Goal: Information Seeking & Learning: Learn about a topic

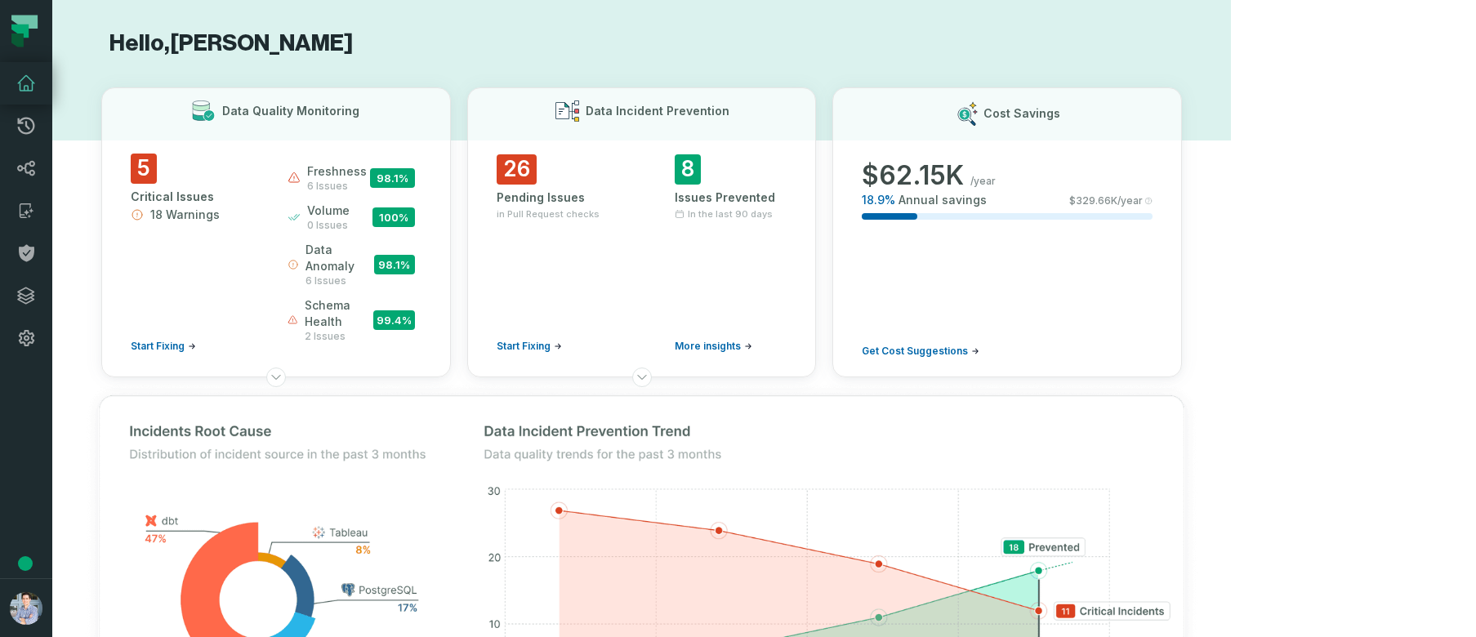
click at [691, 366] on img at bounding box center [642, 572] width 1146 height 412
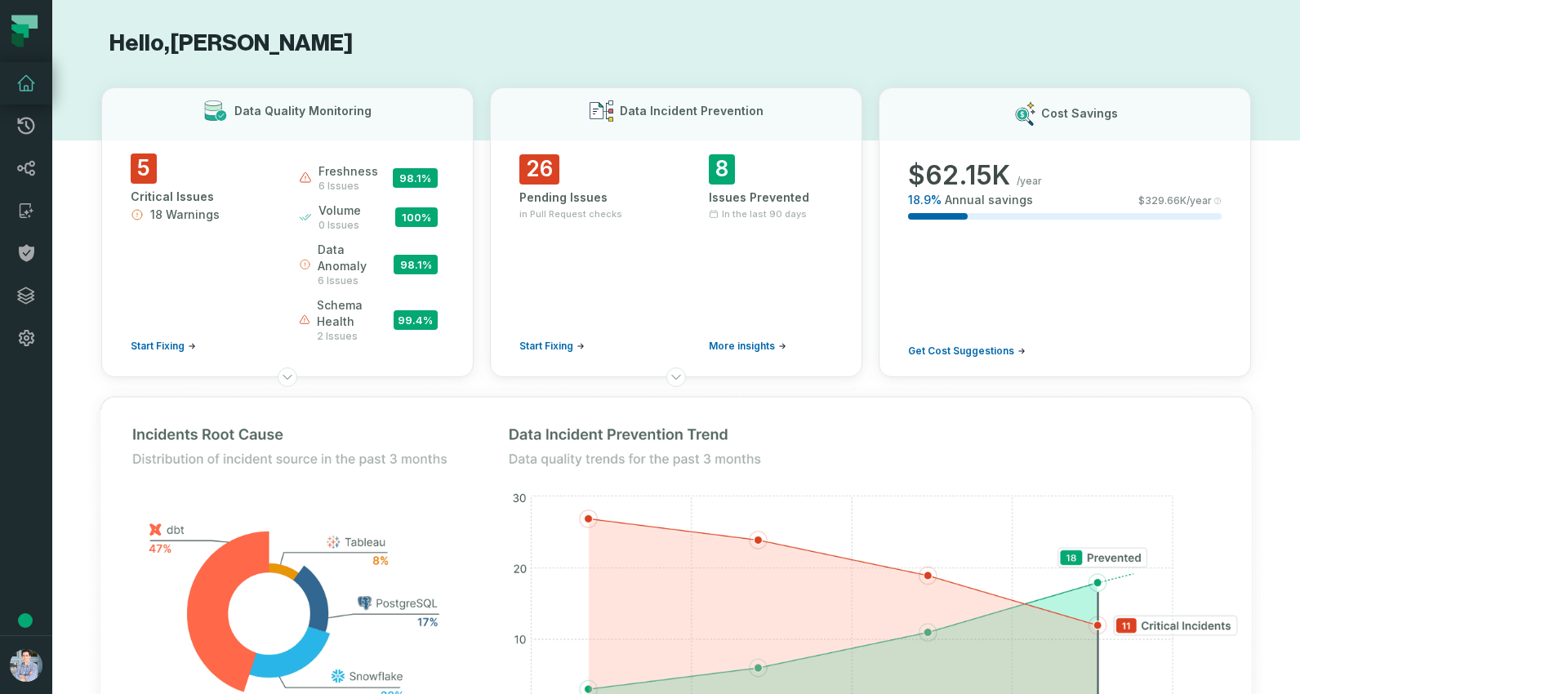
scroll to position [727, 0]
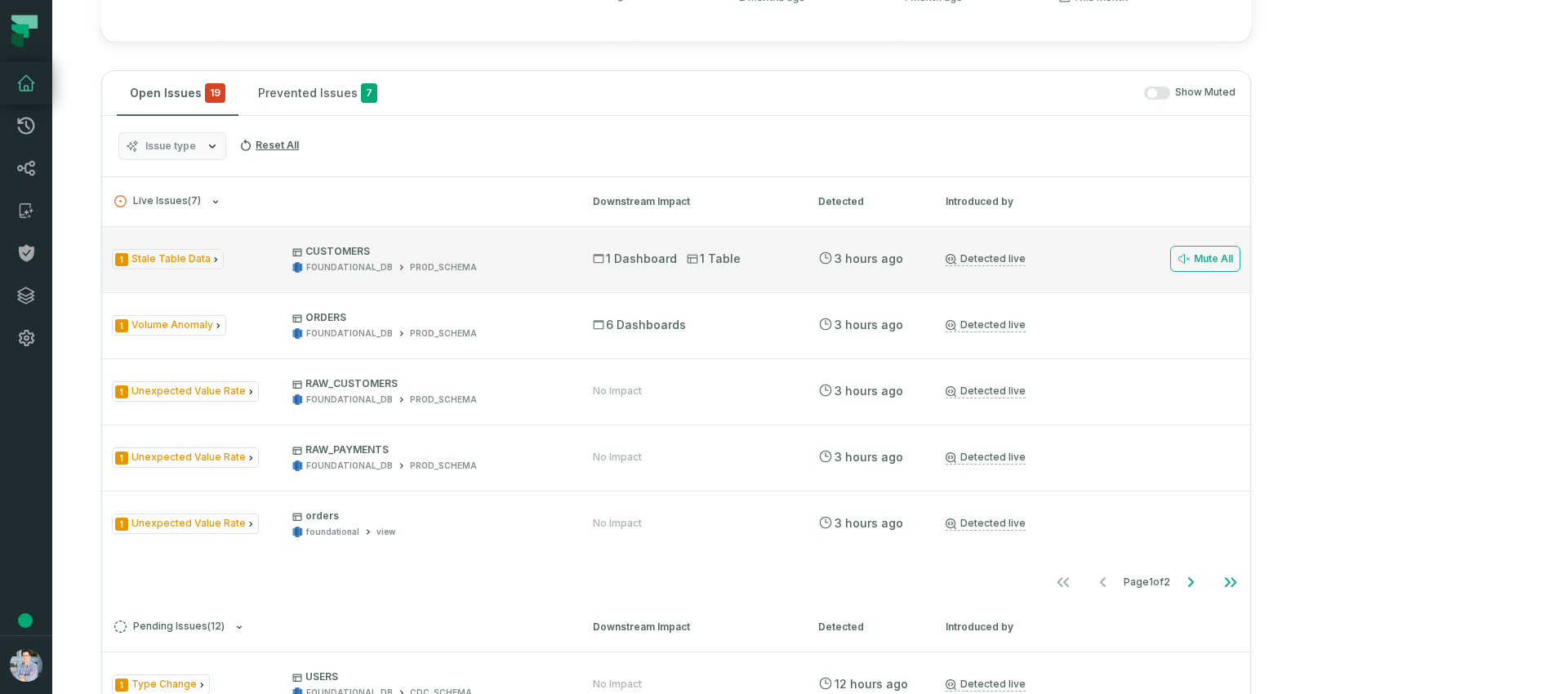
click at [176, 269] on span "1 Stale Table Data" at bounding box center [168, 259] width 112 height 20
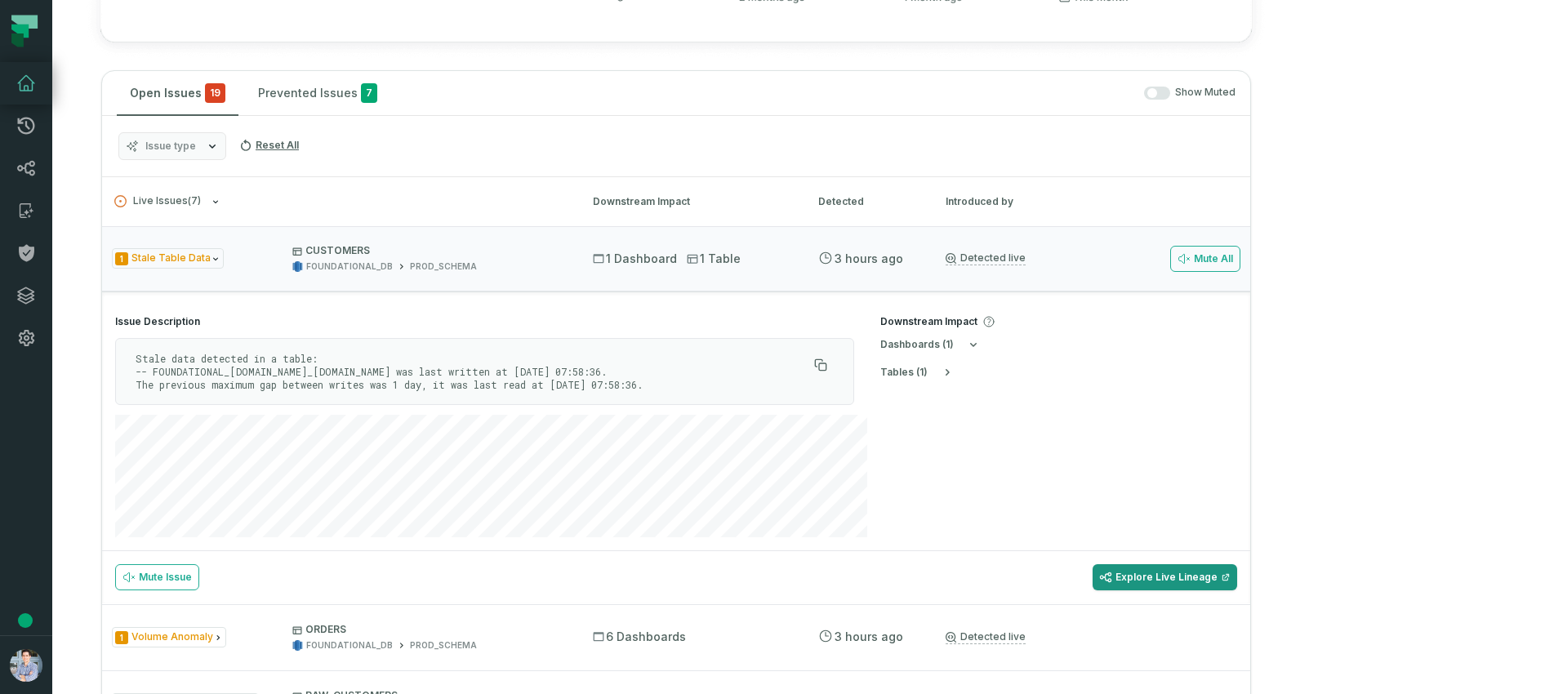
click at [691, 590] on link "Explore Live Lineage" at bounding box center [1165, 577] width 145 height 26
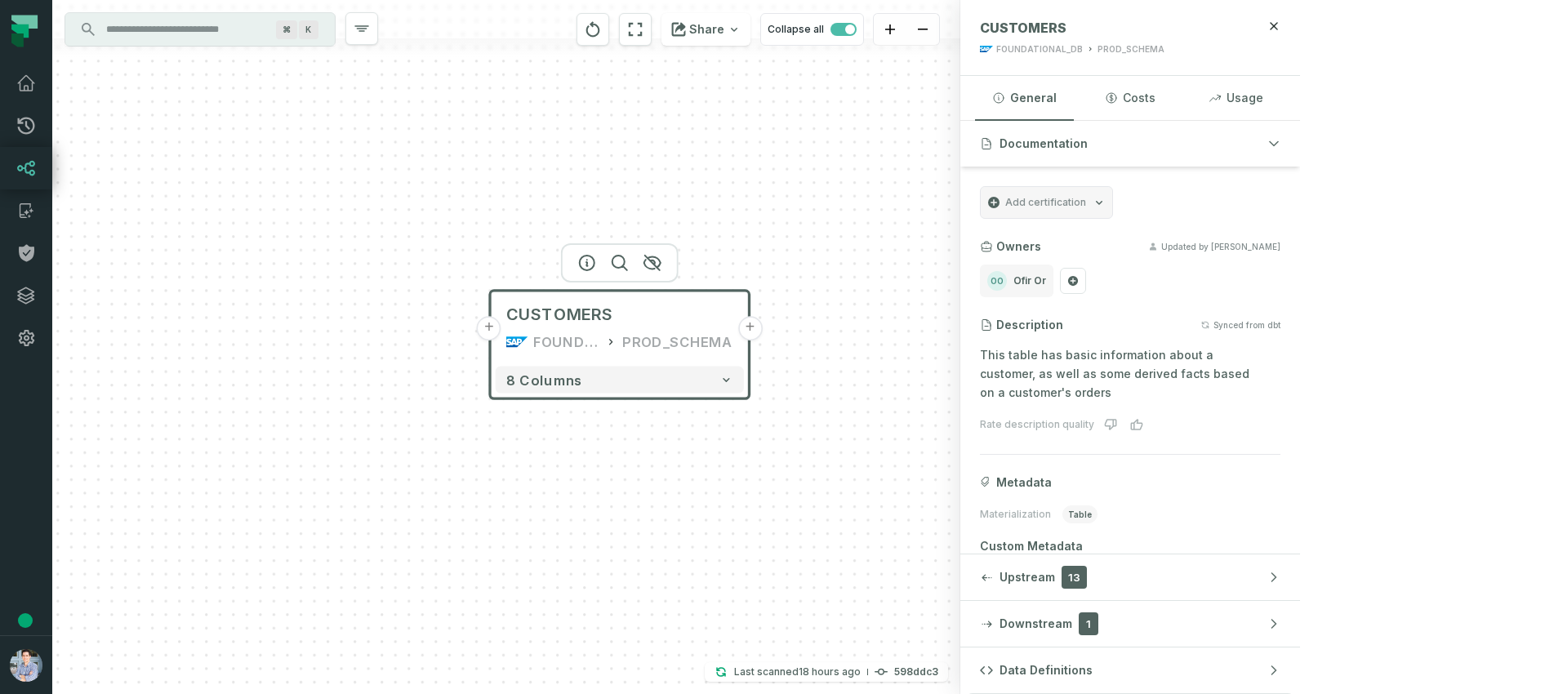
click at [489, 326] on button "+" at bounding box center [489, 328] width 24 height 24
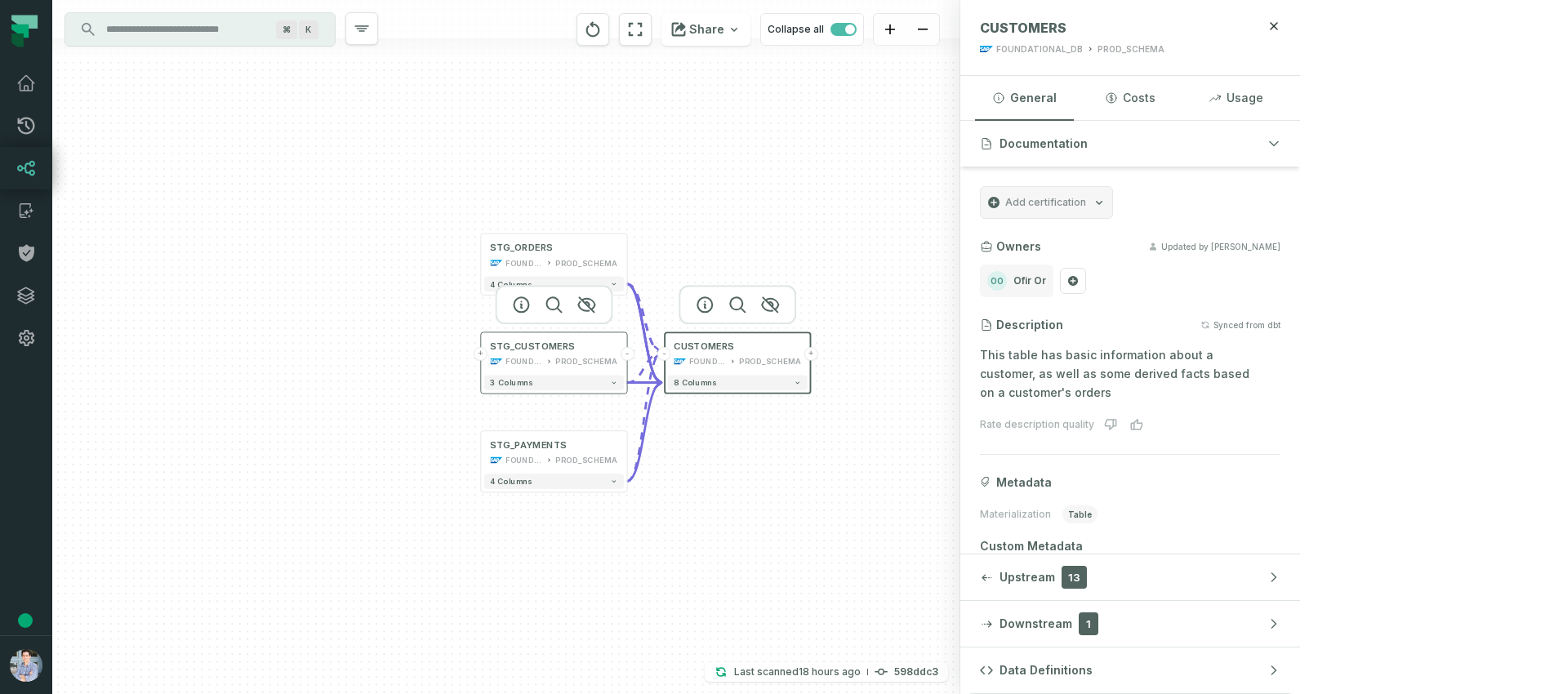
click at [481, 349] on button "+" at bounding box center [481, 354] width 14 height 14
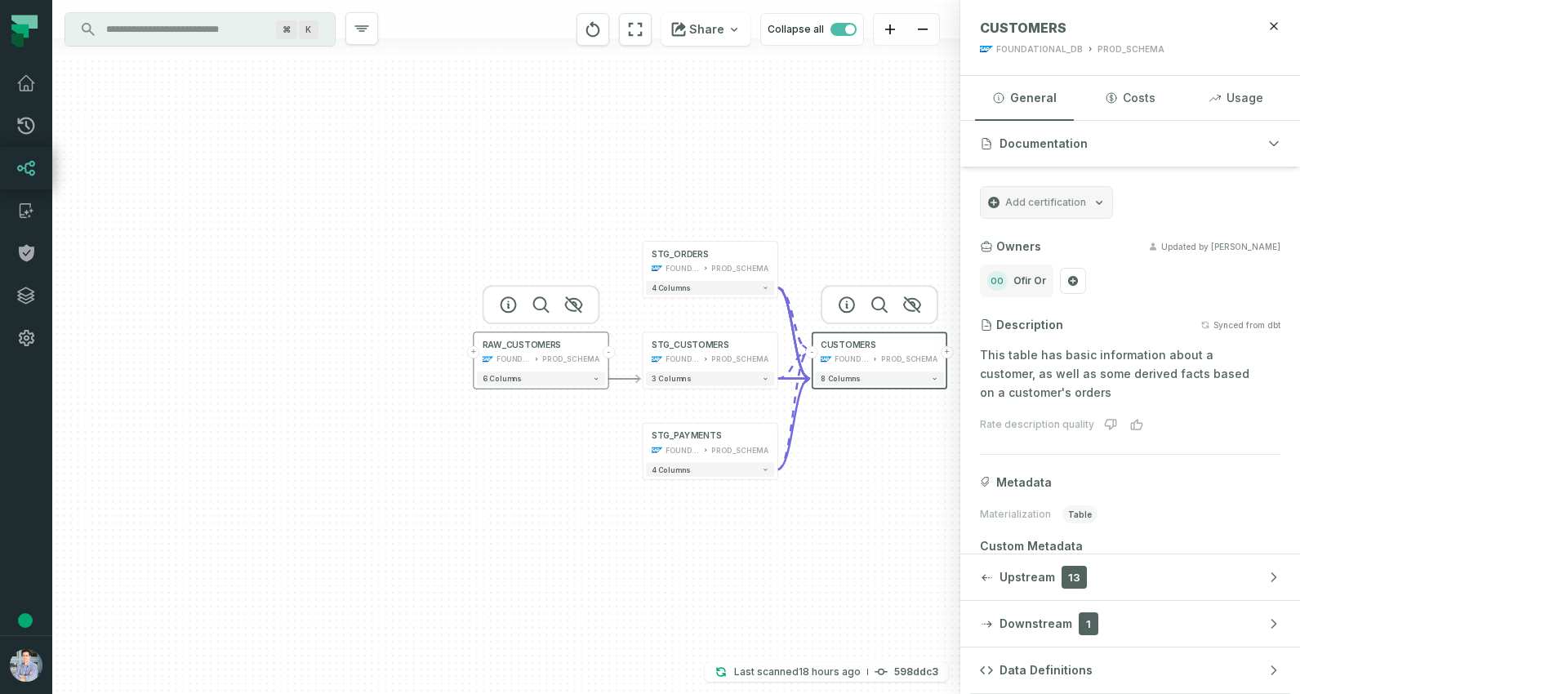
click at [474, 348] on button "+" at bounding box center [473, 352] width 12 height 12
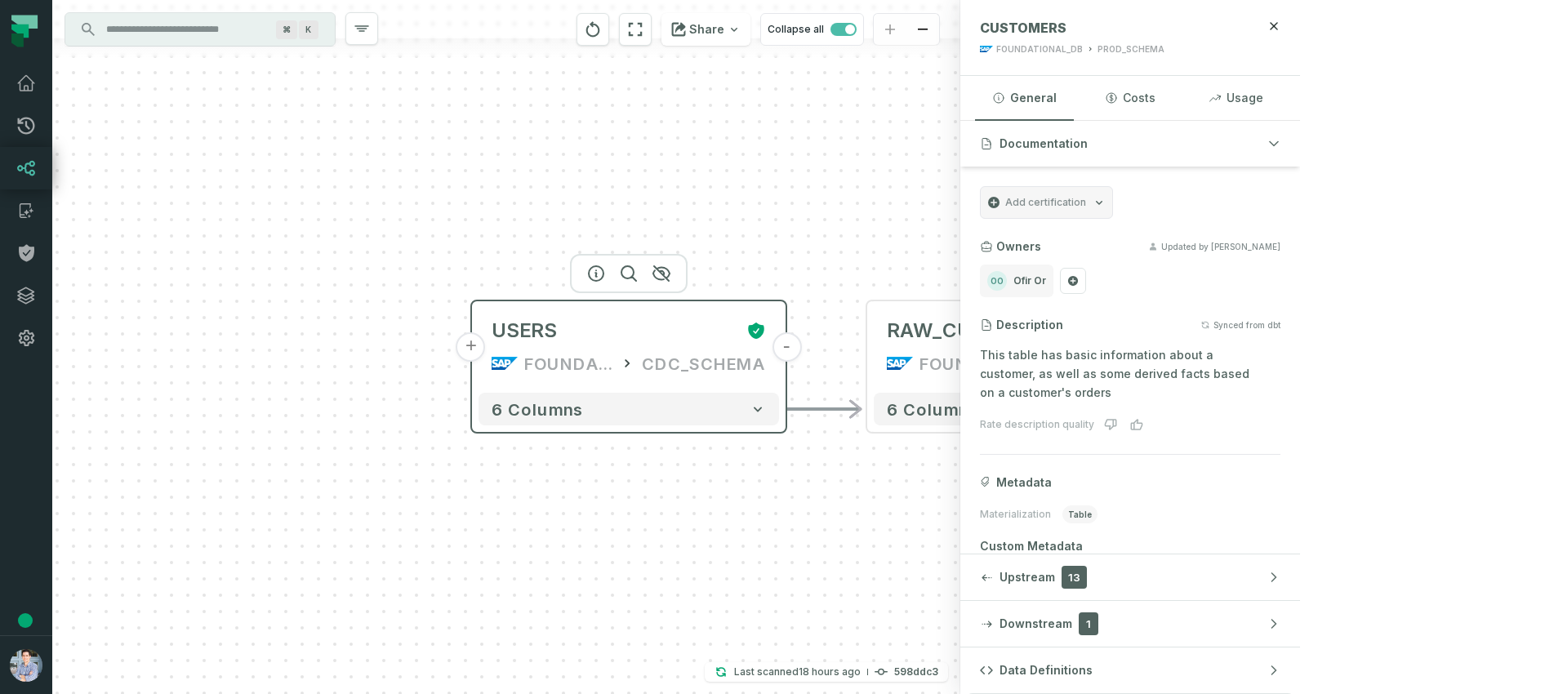
click at [474, 352] on button "+" at bounding box center [471, 346] width 29 height 29
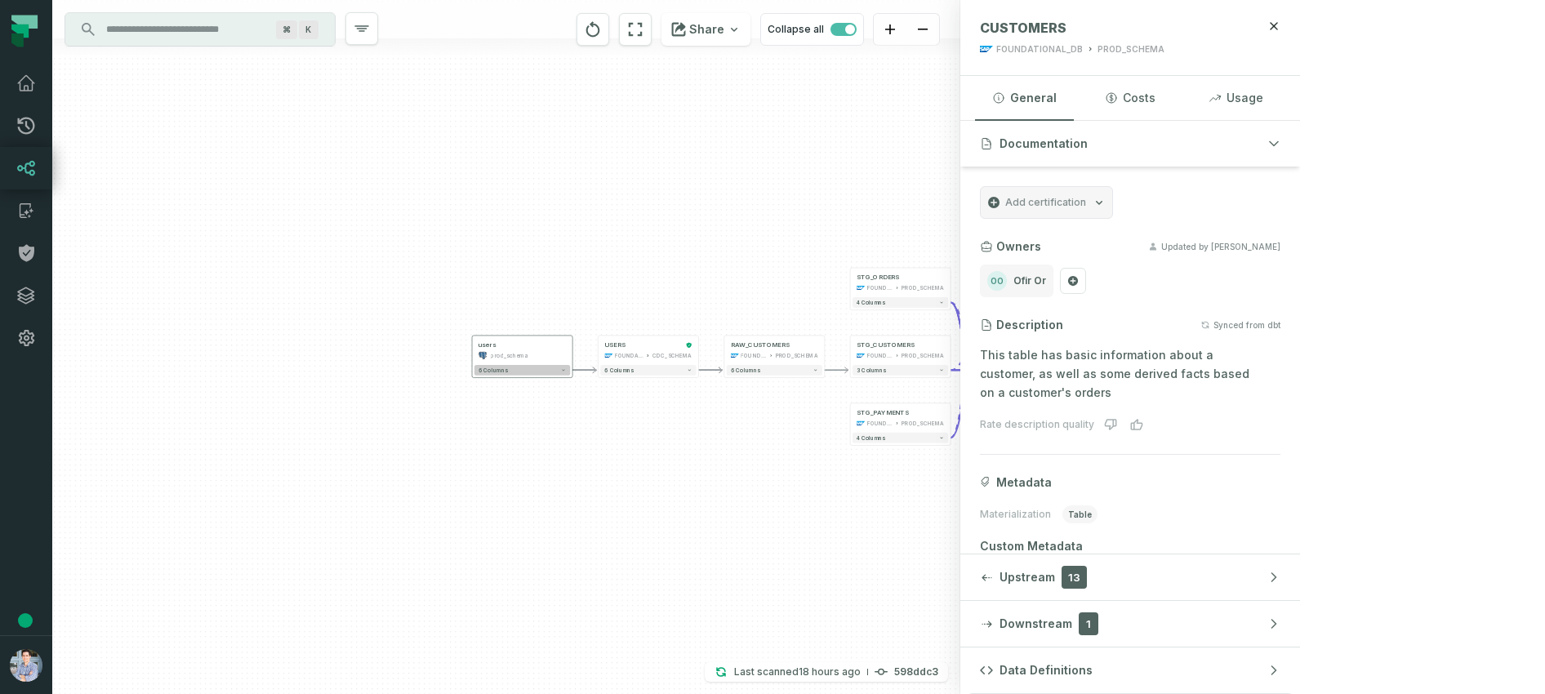
click at [570, 371] on div "6 columns" at bounding box center [522, 370] width 100 height 15
click at [565, 366] on button "6 columns" at bounding box center [522, 370] width 96 height 11
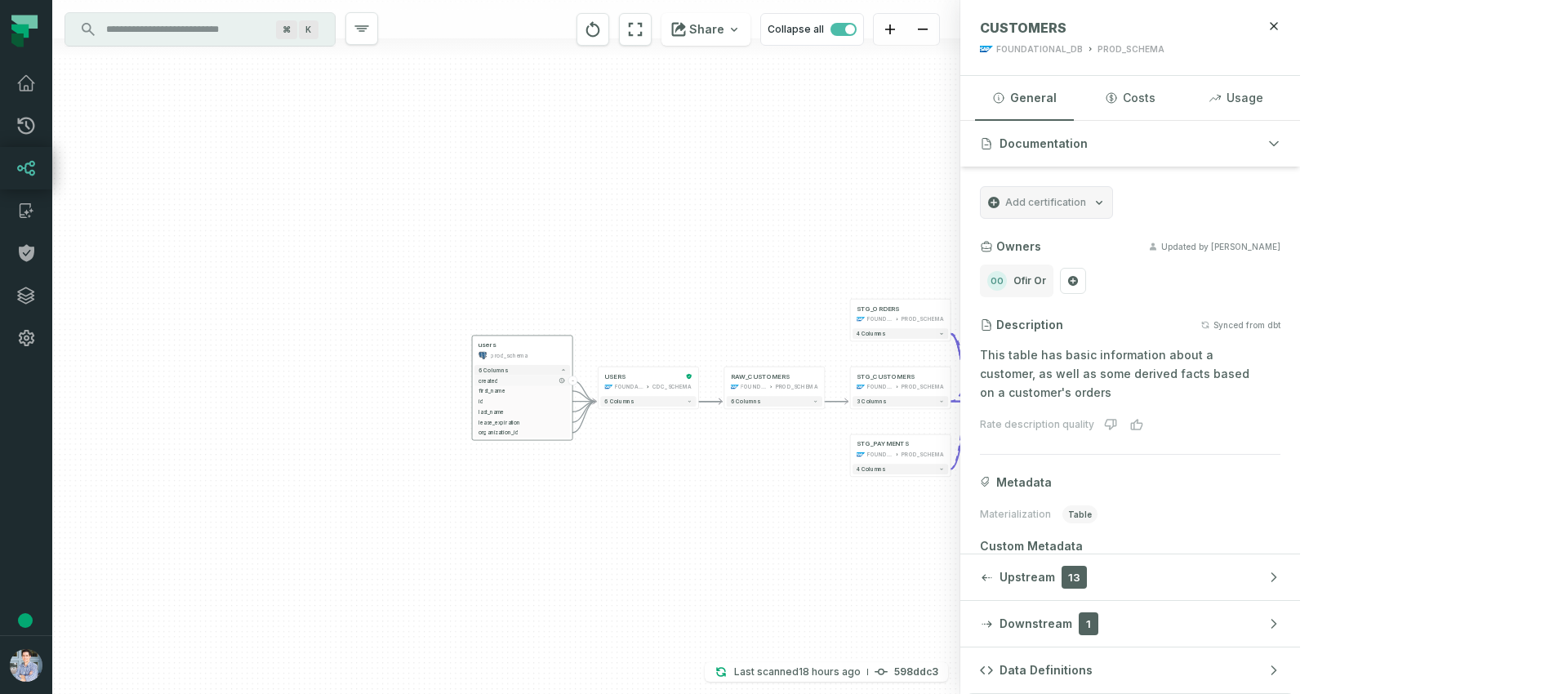
click at [524, 376] on span "created" at bounding box center [522, 380] width 87 height 8
click at [519, 390] on span "first_name" at bounding box center [521, 392] width 87 height 8
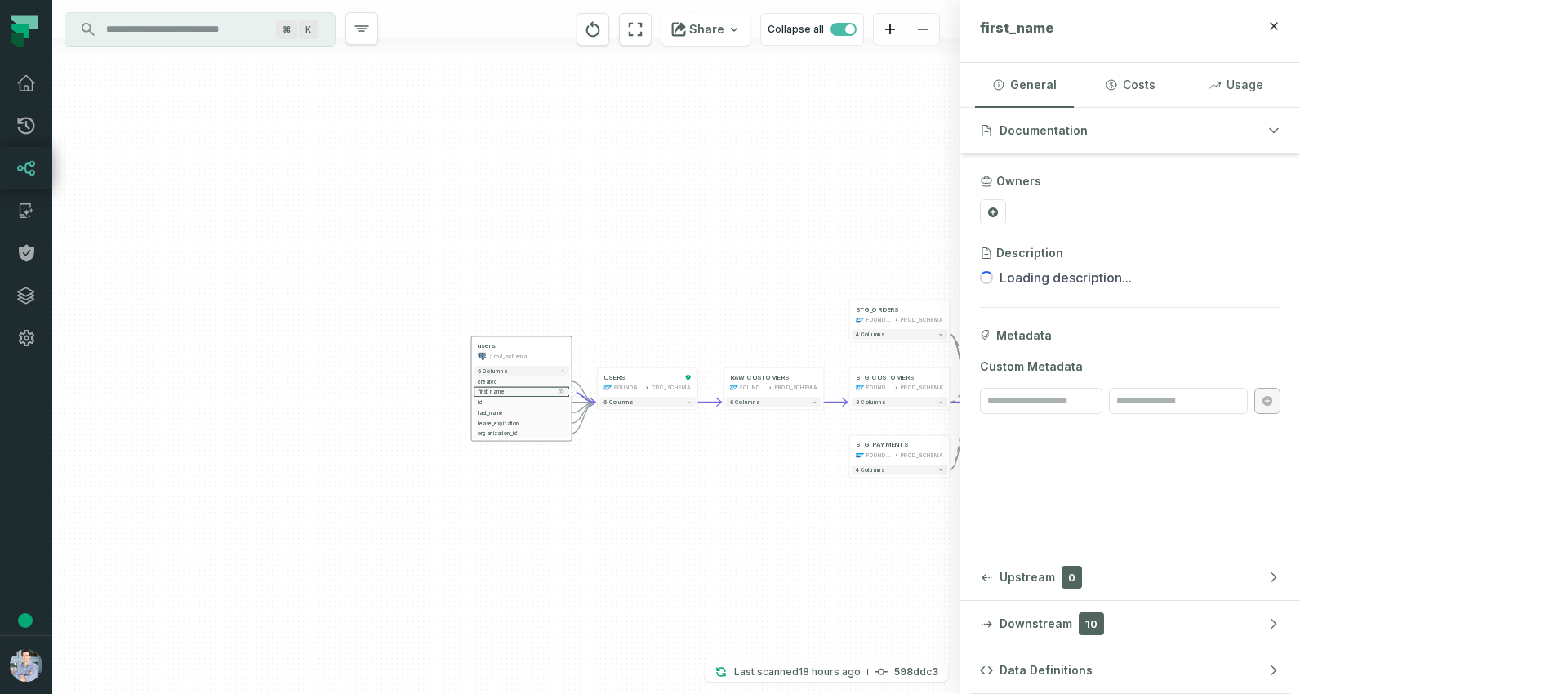
click at [573, 390] on button "-" at bounding box center [572, 391] width 9 height 9
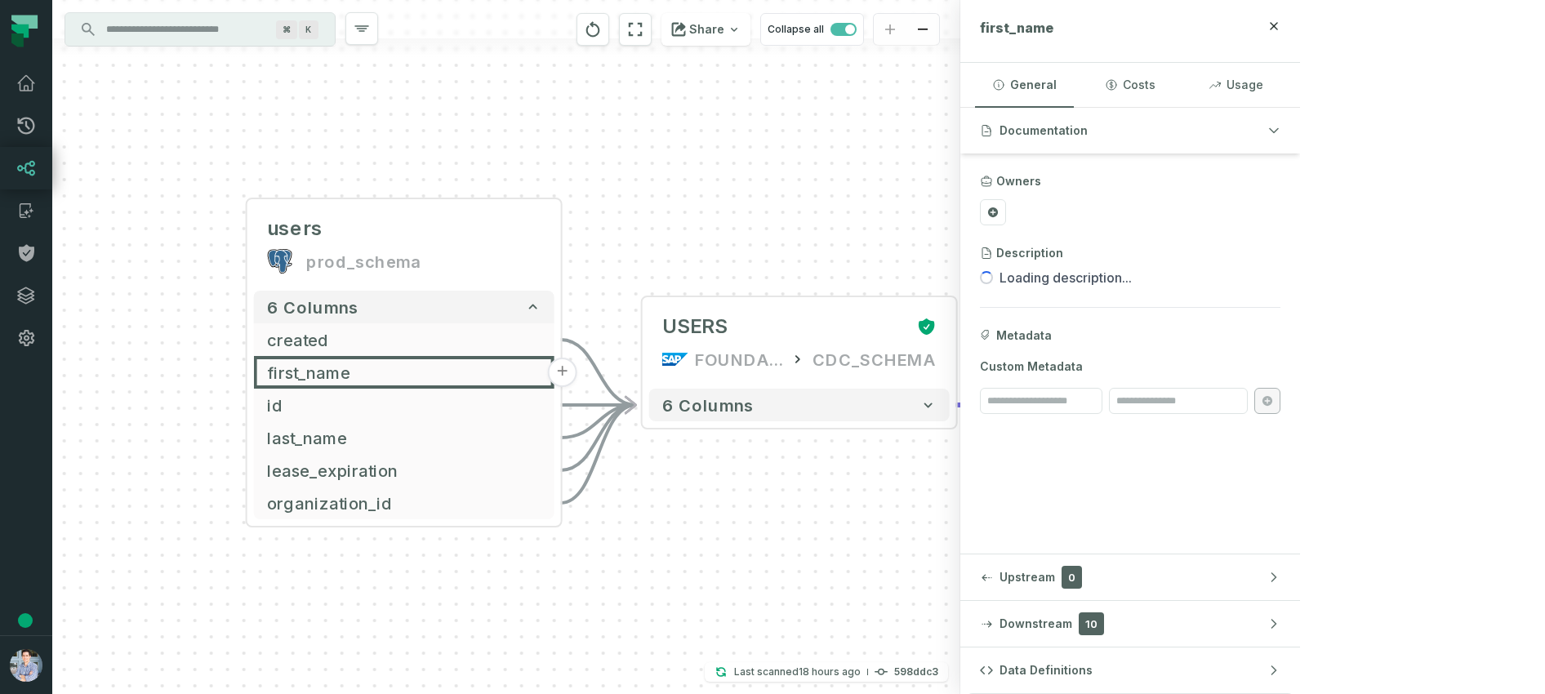
click at [595, 405] on icon "Edge from f64290a6730cb294999ef1983d88fe1f to 60cb4ed79e13d7cda55a7d9d993fbfda" at bounding box center [598, 405] width 75 height 0
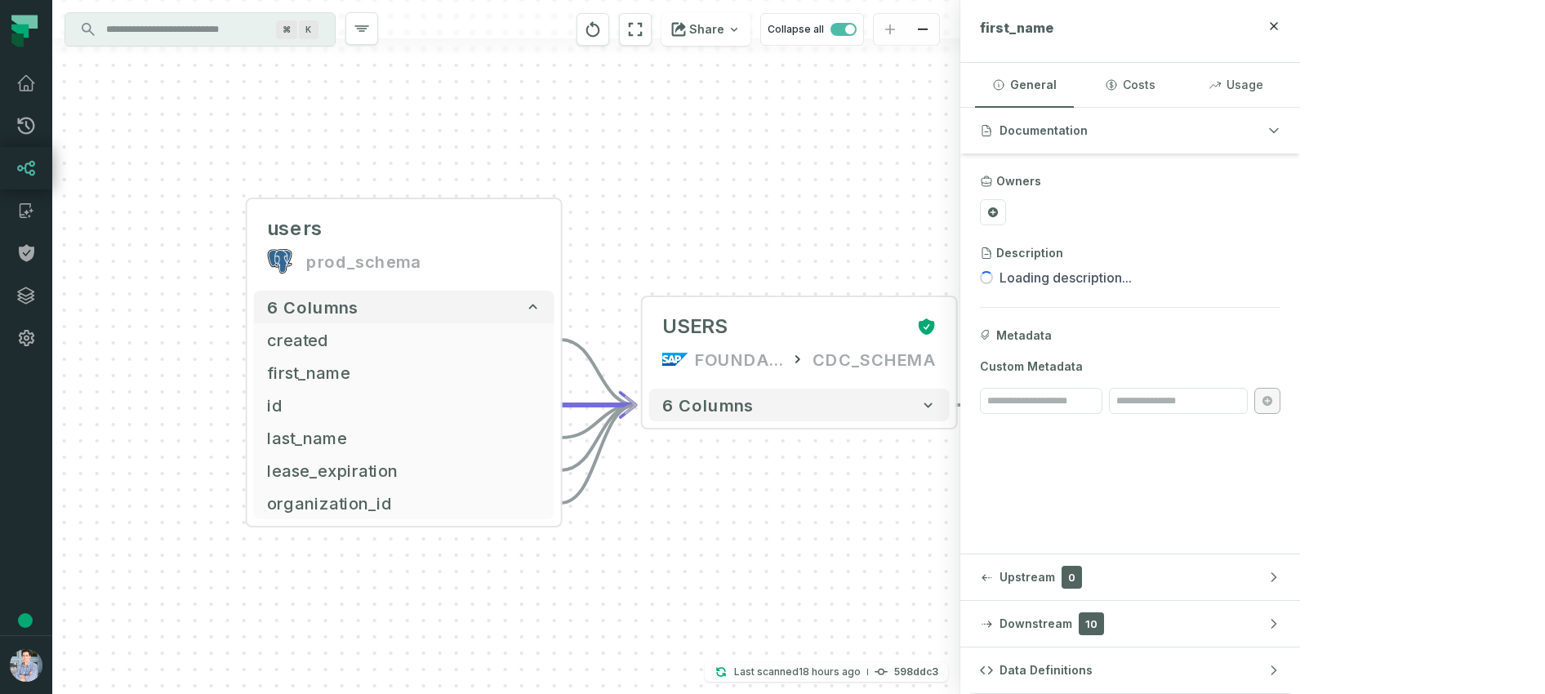
click at [597, 370] on icon "Edge from f64290a6730cb294999ef1983d88fe1f to 60cb4ed79e13d7cda55a7d9d993fbfda" at bounding box center [598, 372] width 75 height 65
click at [583, 405] on icon "Edge from f64290a6730cb294999ef1983d88fe1f to 60cb4ed79e13d7cda55a7d9d993fbfda" at bounding box center [598, 405] width 75 height 0
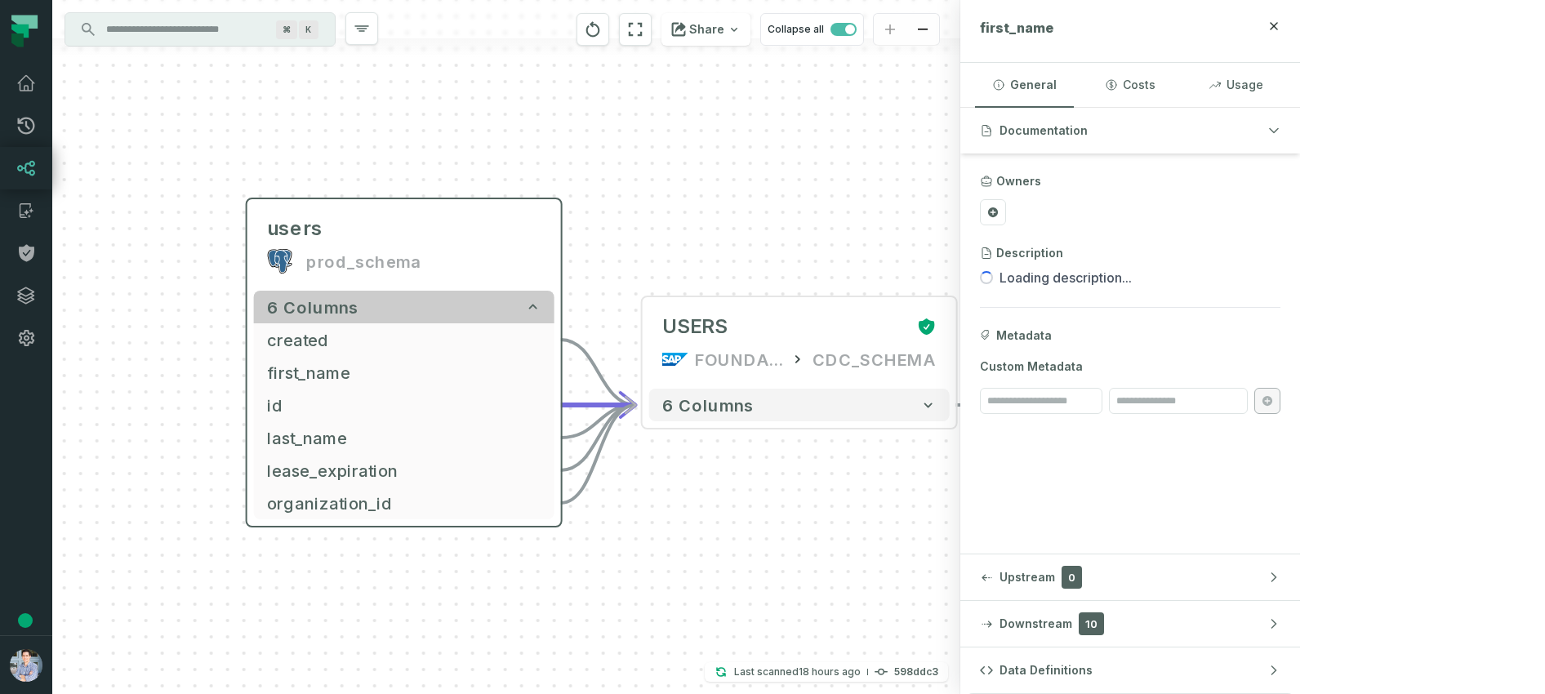
click at [541, 305] on icon "button" at bounding box center [533, 307] width 16 height 16
click at [533, 301] on icon "button" at bounding box center [533, 306] width 16 height 16
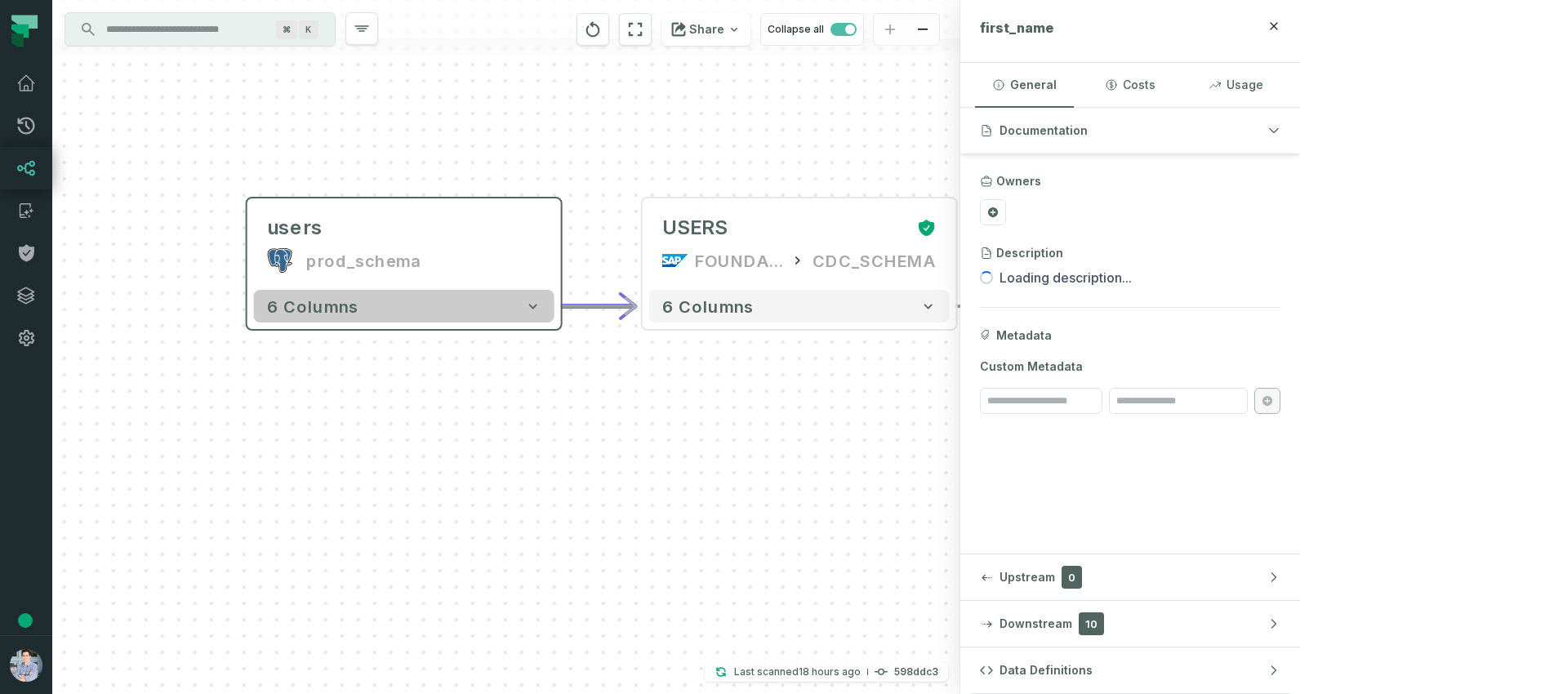
click at [532, 299] on icon "button" at bounding box center [533, 306] width 16 height 16
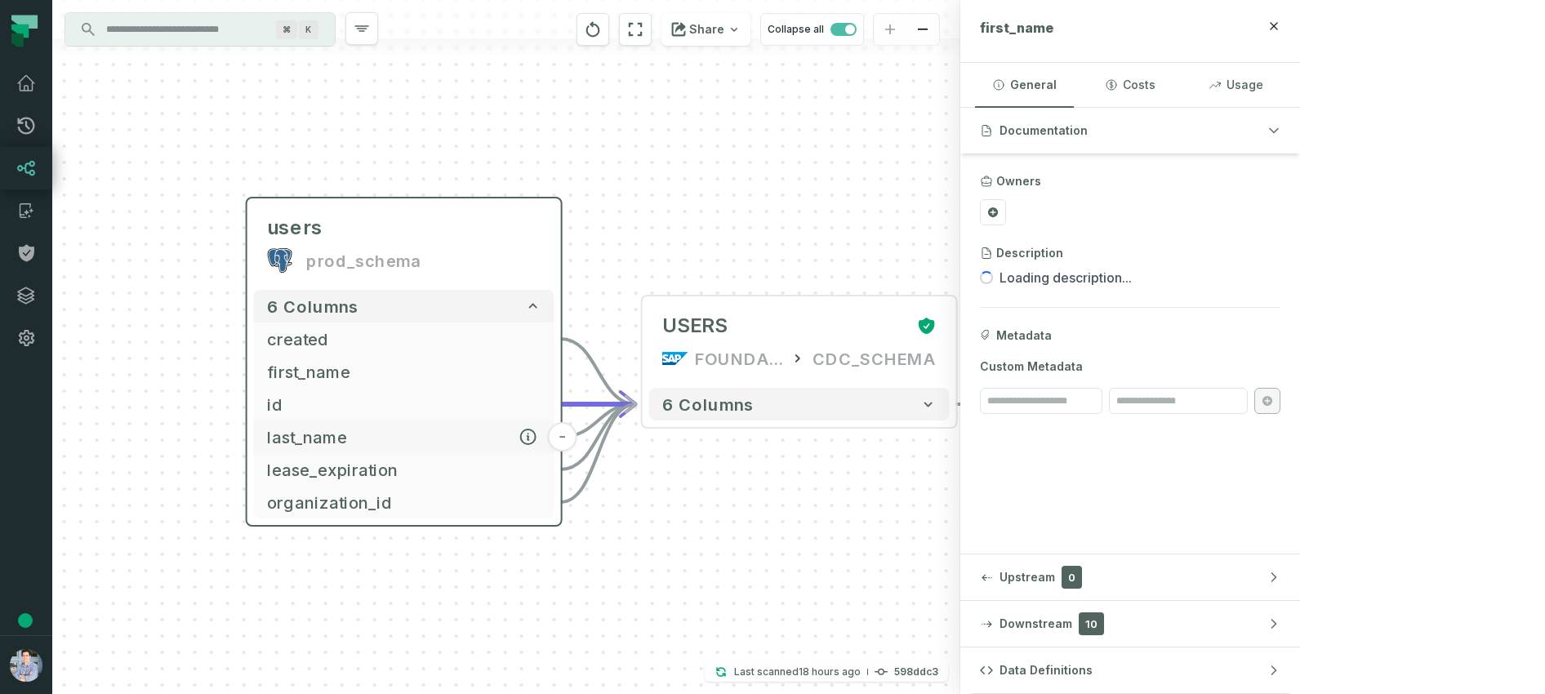
click at [330, 434] on span "last_name" at bounding box center [404, 437] width 274 height 24
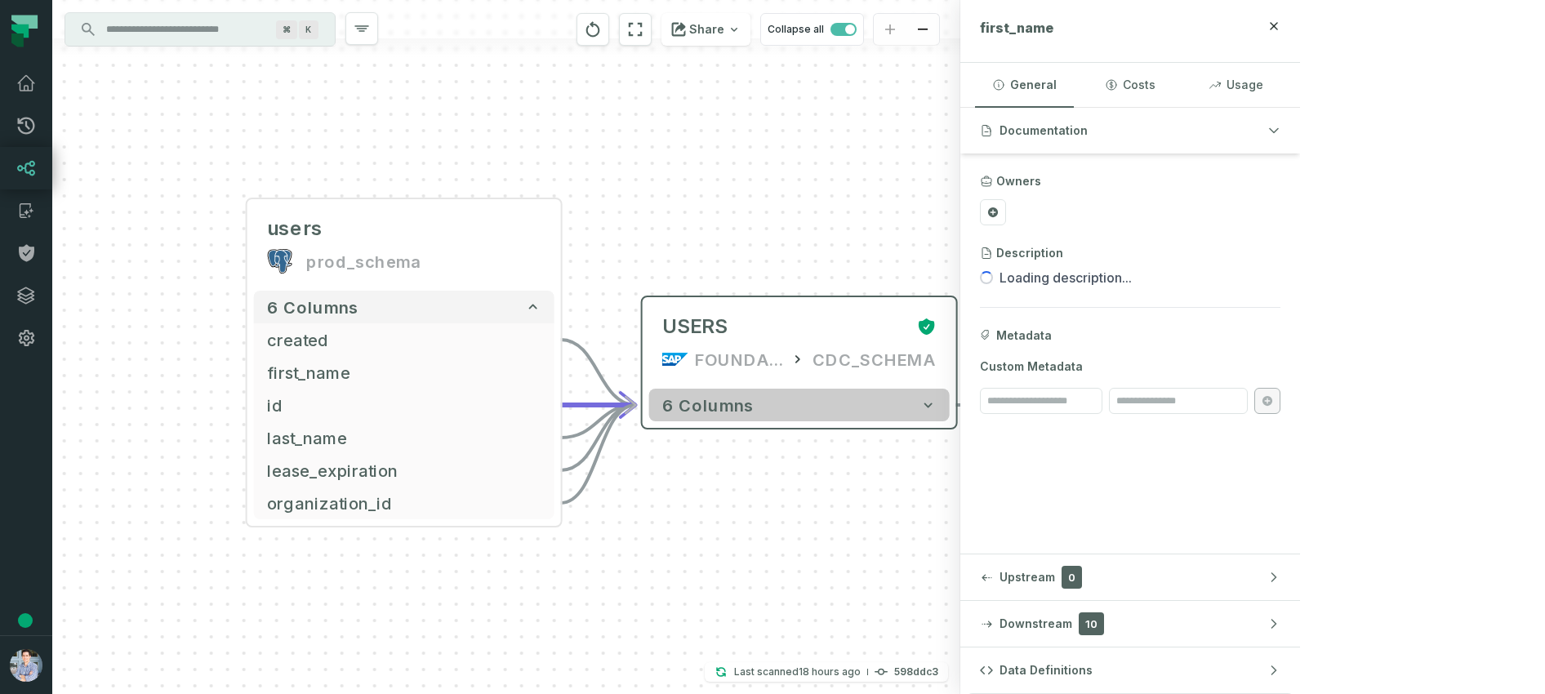
click at [924, 410] on icon "button" at bounding box center [928, 405] width 16 height 16
click at [932, 404] on icon "button" at bounding box center [930, 404] width 8 height 5
click at [931, 400] on icon "button" at bounding box center [930, 404] width 16 height 16
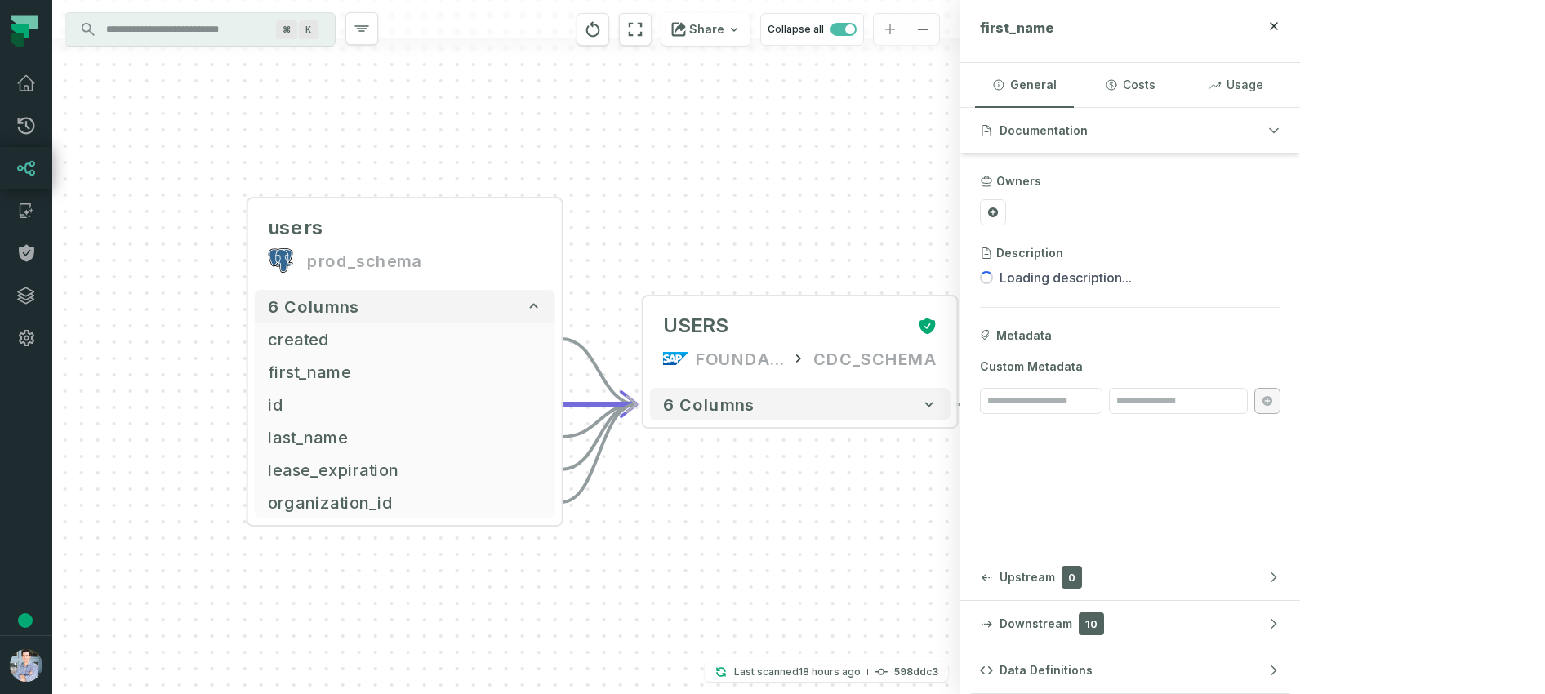
click at [899, 542] on div "users prod_schema + 6 columns created - first_name + id - last_name - lease_exp…" at bounding box center [506, 347] width 908 height 694
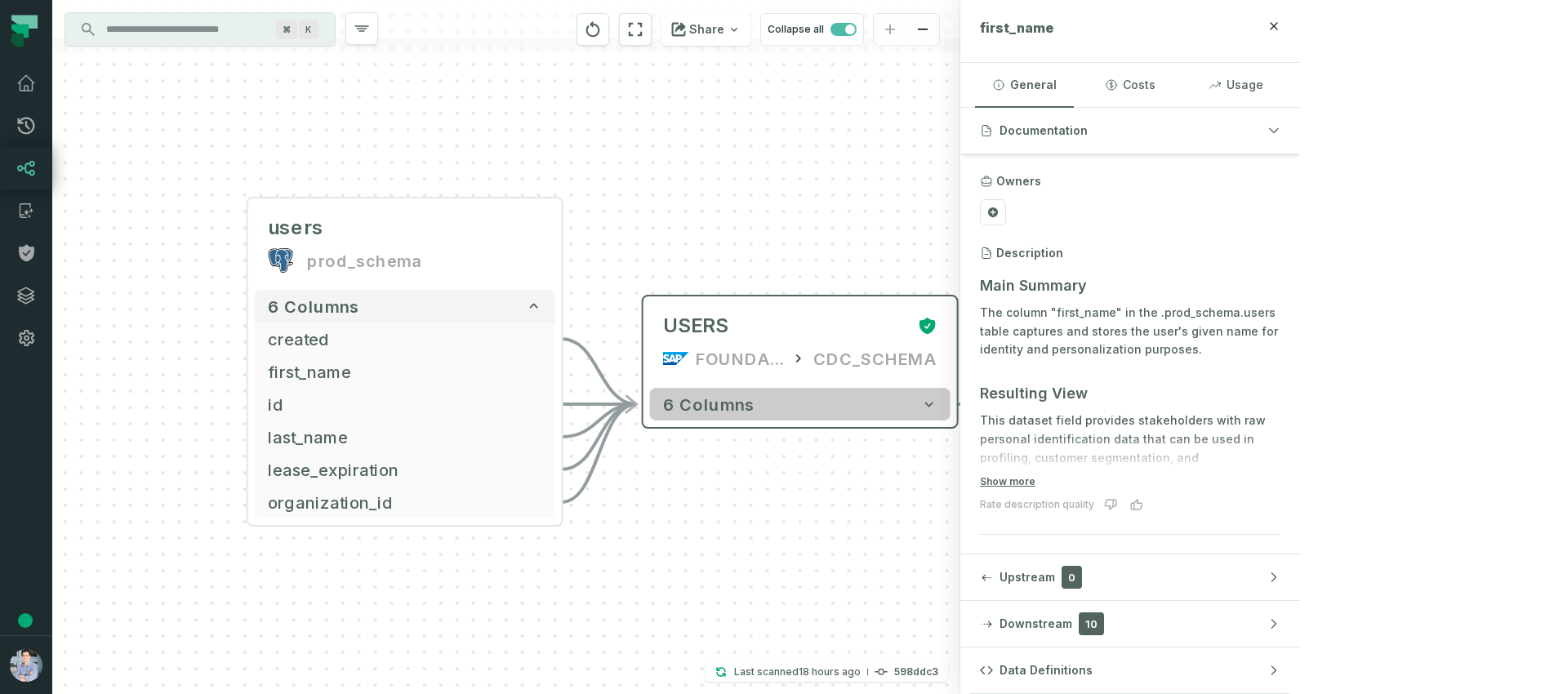
click at [935, 405] on icon "button" at bounding box center [929, 404] width 16 height 16
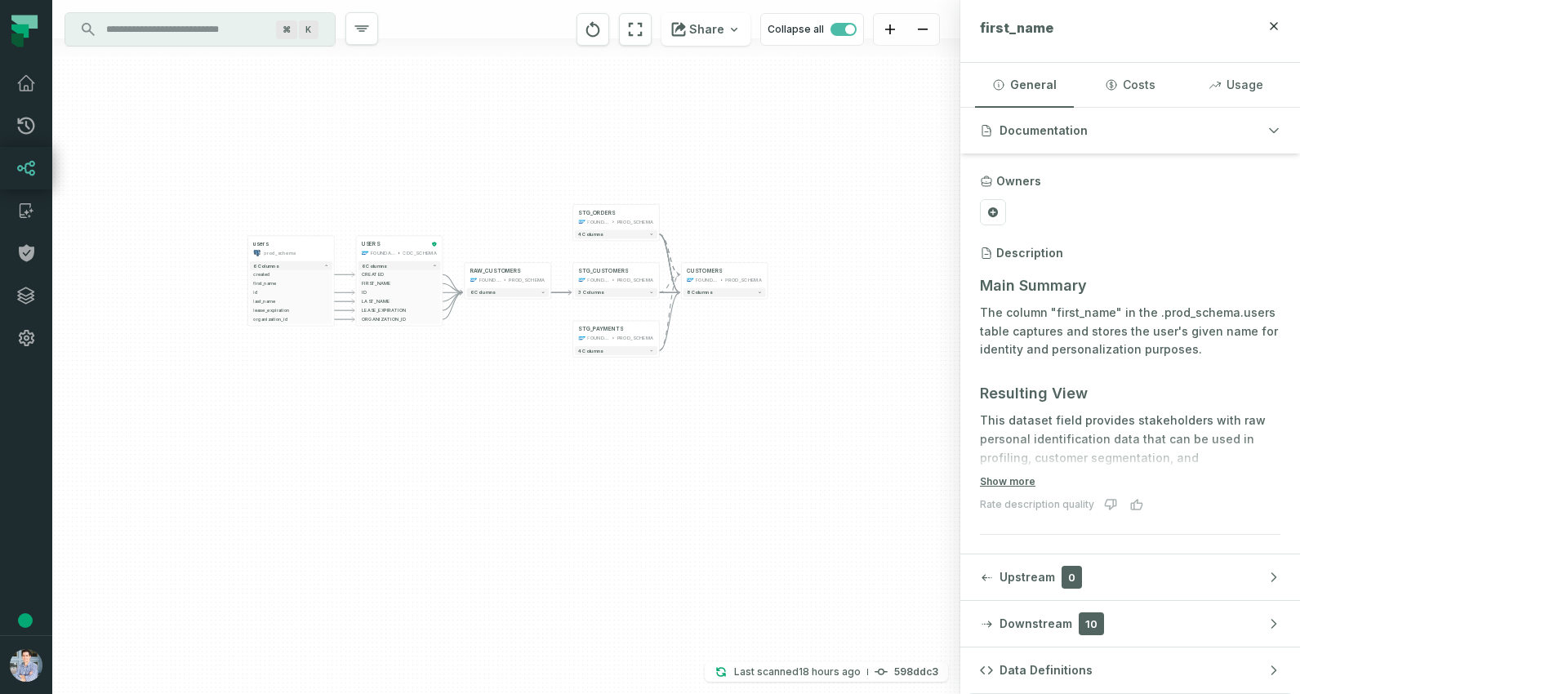
drag, startPoint x: 1003, startPoint y: 248, endPoint x: 457, endPoint y: 217, distance: 547.2
click at [459, 216] on div "users prod_schema + 6 columns created - first_name + id - last_name - lease_exp…" at bounding box center [506, 347] width 908 height 694
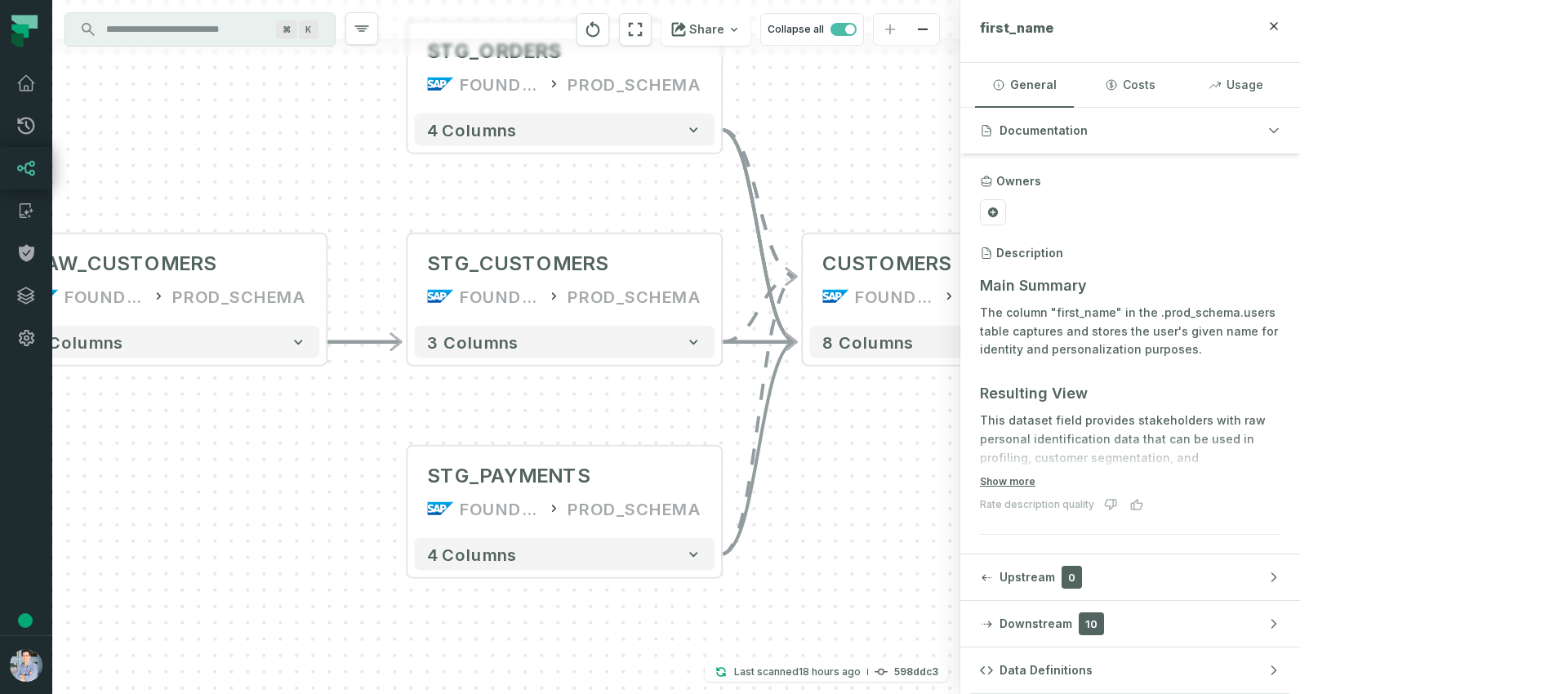
drag, startPoint x: 589, startPoint y: 336, endPoint x: 470, endPoint y: 411, distance: 140.5
click at [470, 411] on div "users prod_schema + 6 columns created - first_name + id - last_name - lease_exp…" at bounding box center [506, 347] width 908 height 694
click at [768, 367] on icon "Edge from c8867c613c347eb7857e509391c84b7d to e1733c582be8c2cdf9741d3ddc493074" at bounding box center [757, 416] width 75 height 278
click at [768, 365] on icon "Edge from c8867c613c347eb7857e509391c84b7d to e1733c582be8c2cdf9741d3ddc493074" at bounding box center [757, 416] width 75 height 278
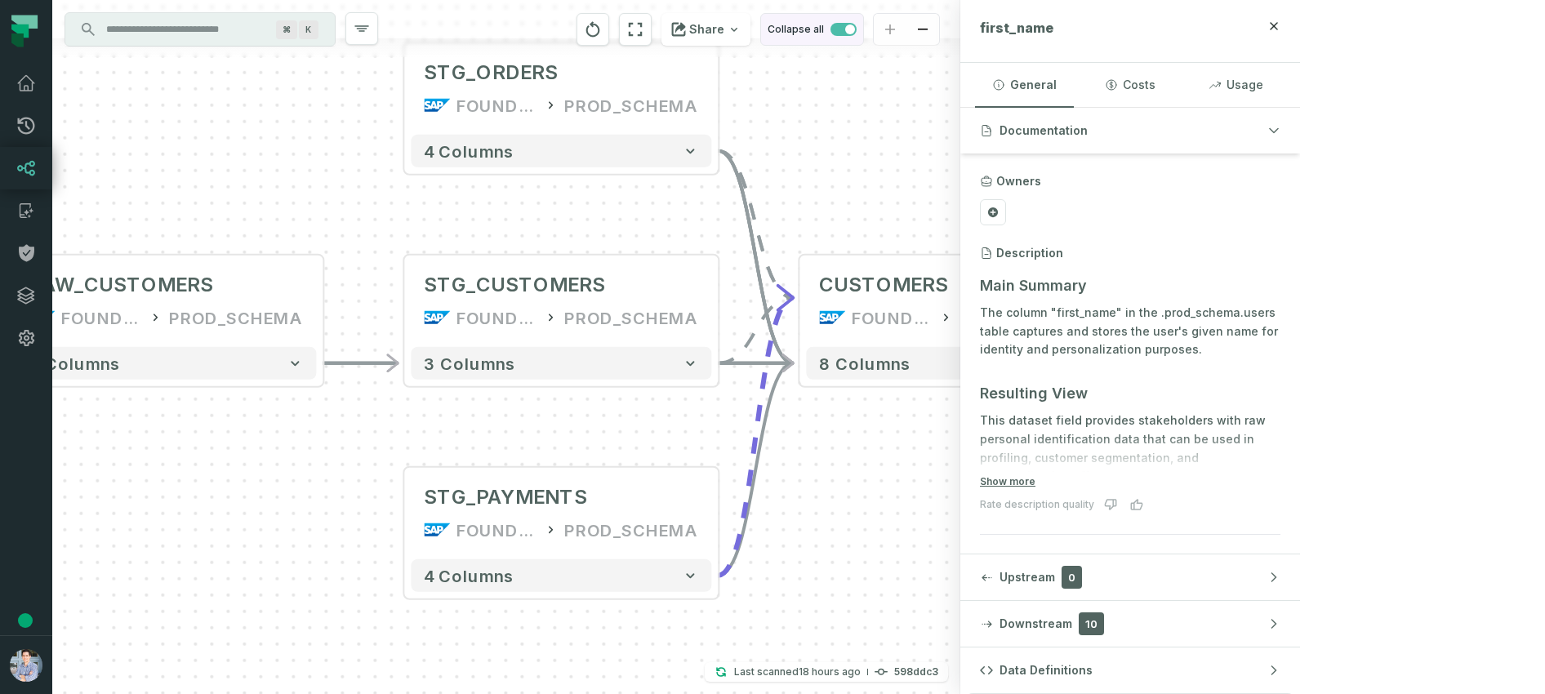
click at [864, 33] on button "Collapse all" at bounding box center [812, 29] width 104 height 33
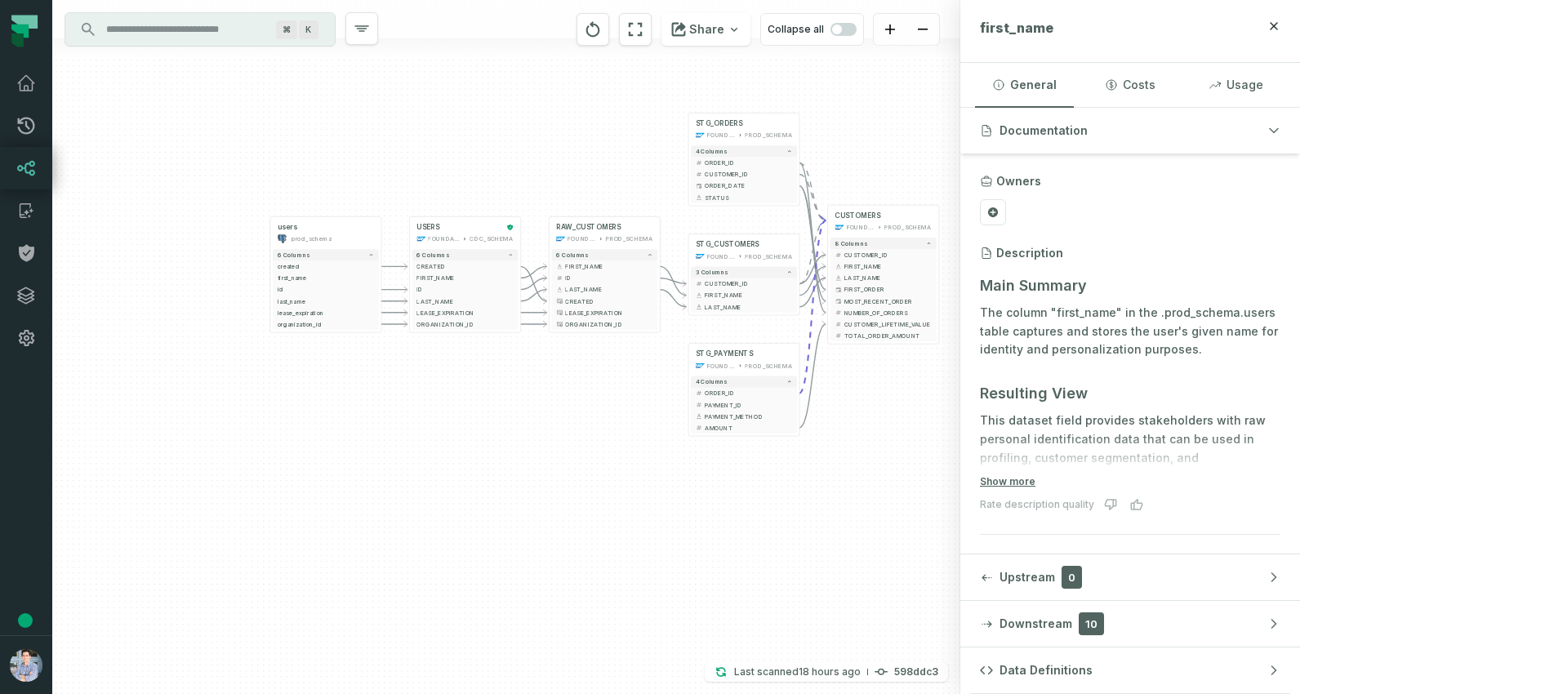
drag, startPoint x: 336, startPoint y: 344, endPoint x: 624, endPoint y: 333, distance: 288.5
click at [628, 333] on div "users prod_schema + 6 columns created - first_name + id - last_name - lease_exp…" at bounding box center [506, 347] width 908 height 694
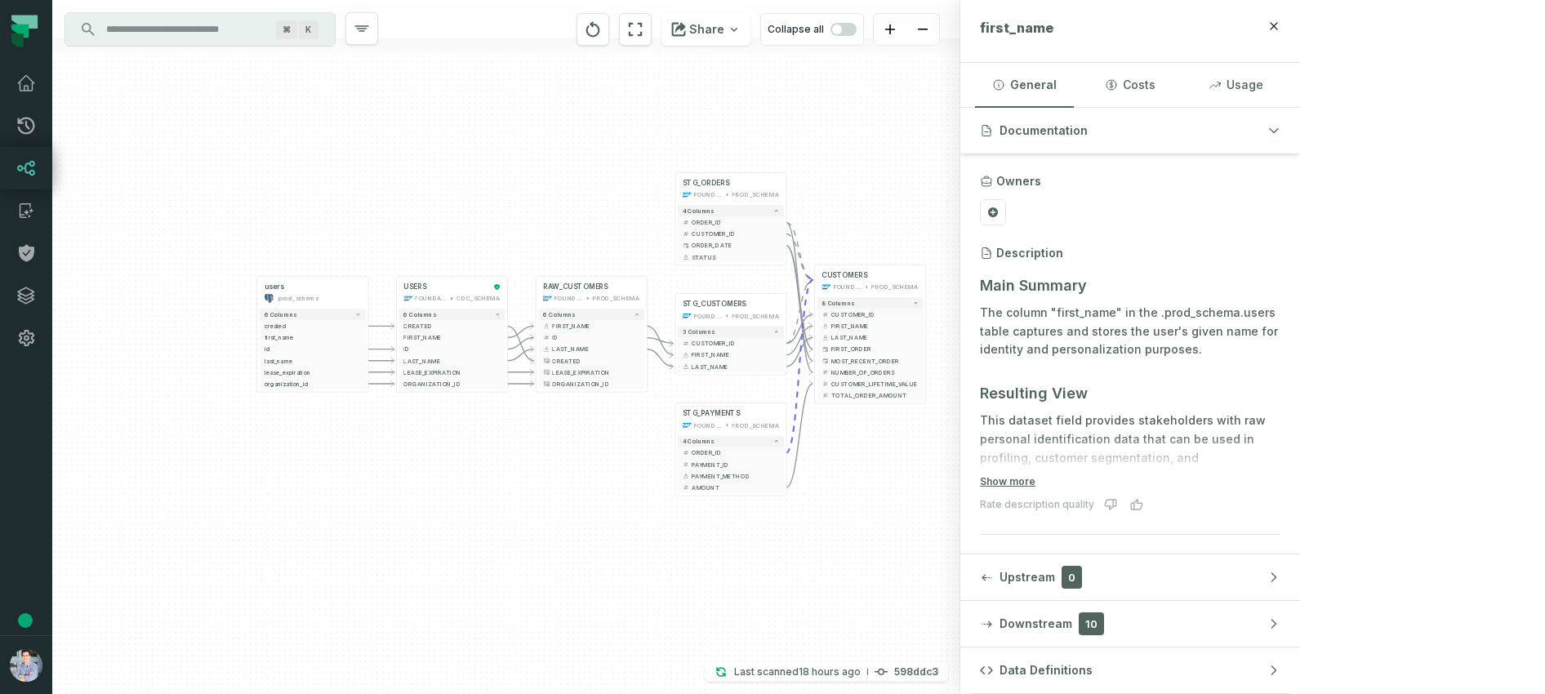
drag, startPoint x: 515, startPoint y: 370, endPoint x: 504, endPoint y: 427, distance: 58.3
click at [503, 428] on div "users prod_schema + 6 columns created - first_name + id - last_name - lease_exp…" at bounding box center [506, 347] width 908 height 694
click at [30, 123] on icon at bounding box center [26, 126] width 20 height 20
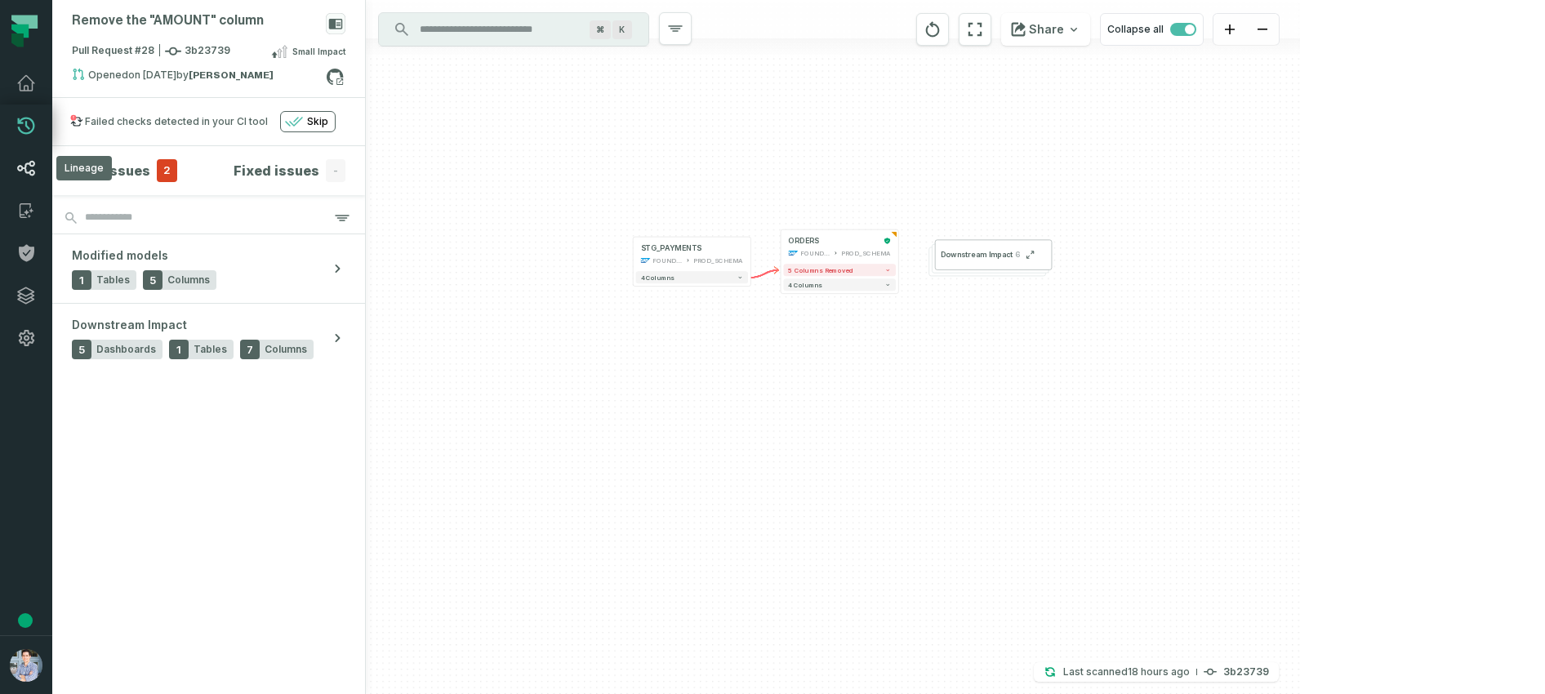
click at [28, 166] on icon at bounding box center [26, 168] width 20 height 20
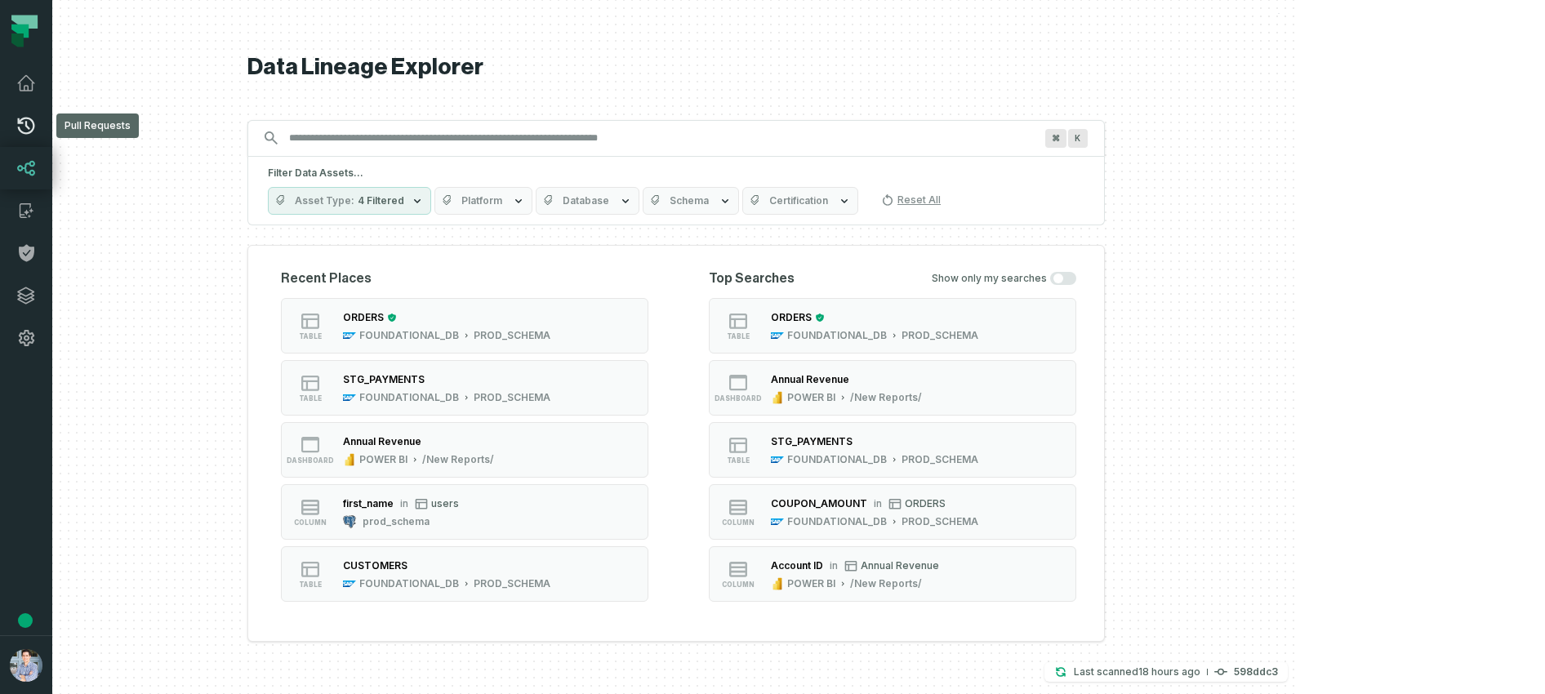
click at [29, 124] on icon at bounding box center [26, 126] width 20 height 20
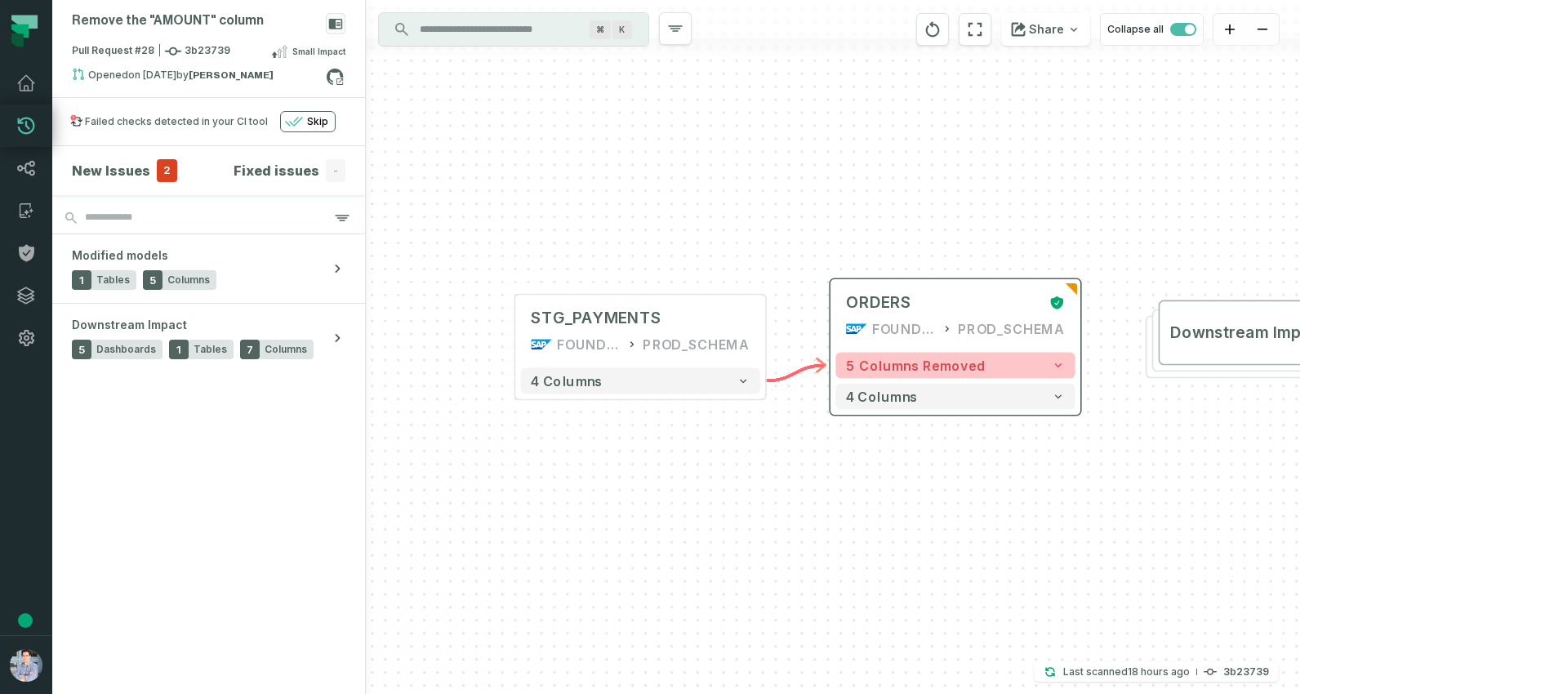
click at [879, 360] on span "5 columns removed" at bounding box center [916, 366] width 140 height 16
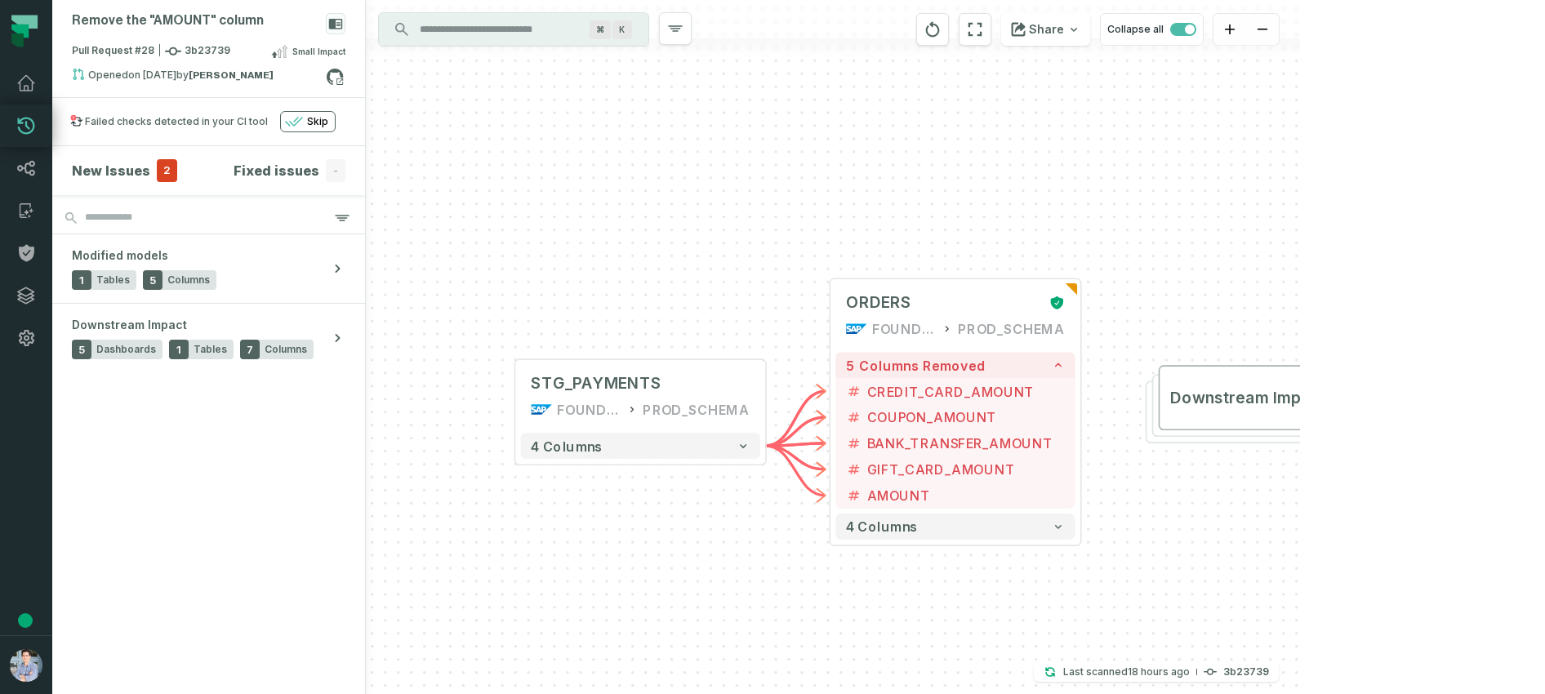
click at [445, 263] on div "+ STG_PAYMENTS FOUNDATIONAL_DB PROD_SCHEMA + 4 columns + ORDERS FOUNDATIONAL_DB…" at bounding box center [833, 347] width 934 height 694
click at [438, 251] on div "+ STG_PAYMENTS FOUNDATIONAL_DB PROD_SCHEMA + 4 columns + ORDERS FOUNDATIONAL_DB…" at bounding box center [833, 347] width 934 height 694
